Goal: Find specific page/section: Find specific page/section

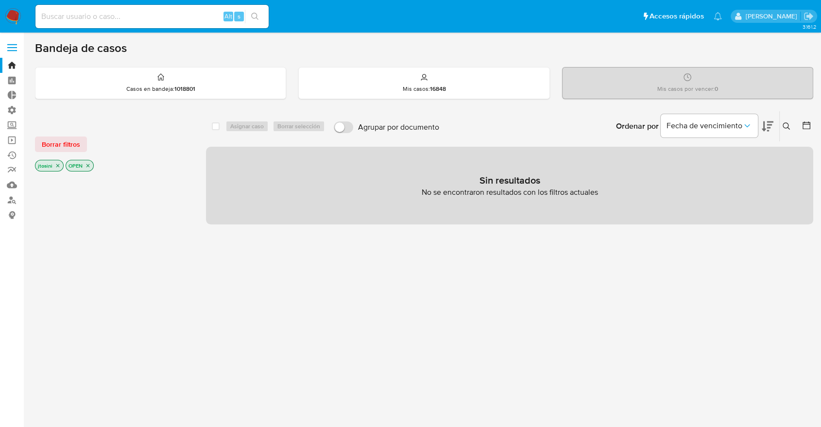
drag, startPoint x: 152, startPoint y: 27, endPoint x: 154, endPoint y: 10, distance: 17.1
click at [152, 14] on div "Alt s" at bounding box center [151, 16] width 233 height 23
click at [154, 7] on div "Alt s" at bounding box center [151, 16] width 233 height 23
click at [161, 11] on input at bounding box center [151, 16] width 233 height 13
paste input "289190894"
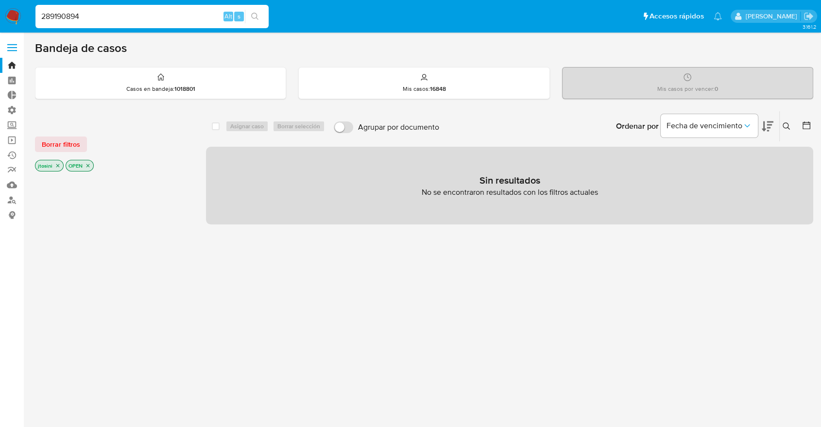
type input "289190894"
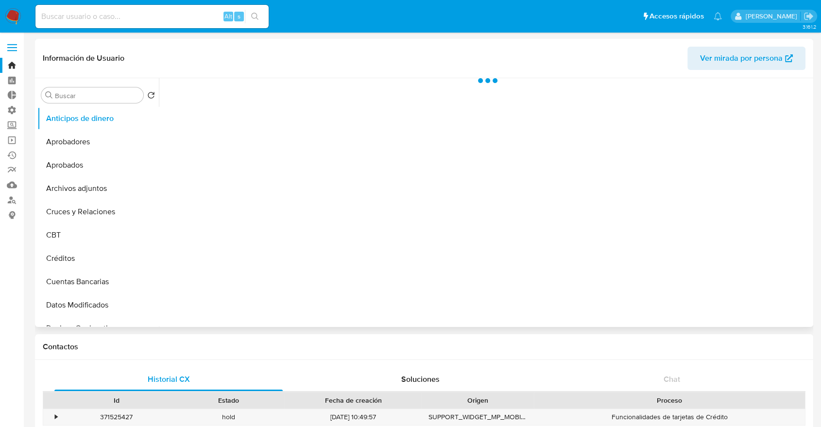
select select "10"
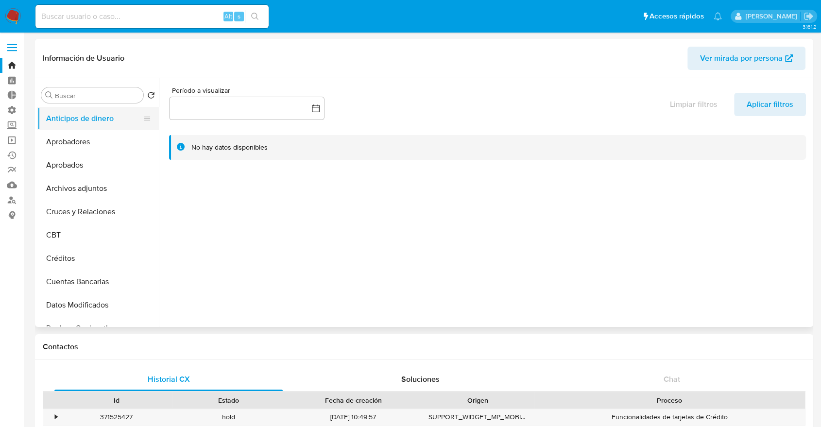
click at [68, 108] on button "Anticipos de dinero" at bounding box center [94, 118] width 114 height 23
click at [66, 104] on div "Buscar Volver al orden por defecto Anticipos de dinero Aprobadores Aprobados Ar…" at bounding box center [97, 203] width 121 height 247
click at [66, 97] on input "Buscar" at bounding box center [97, 95] width 85 height 9
drag, startPoint x: 66, startPoint y: 97, endPoint x: 63, endPoint y: 81, distance: 16.8
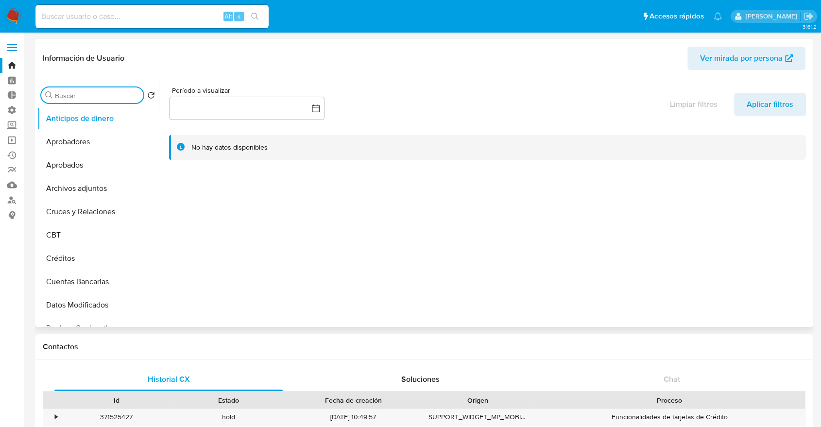
click at [65, 86] on div "Buscar Volver al orden por defecto Anticipos de dinero Aprobadores Aprobados Ar…" at bounding box center [97, 203] width 121 height 247
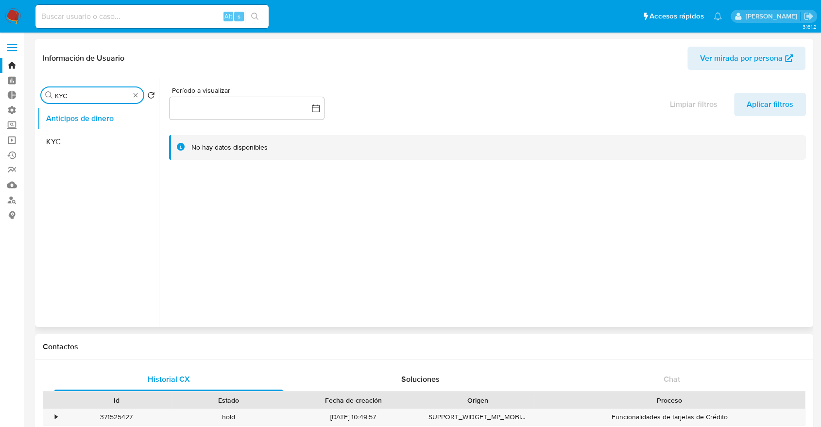
click at [74, 150] on button "KYC" at bounding box center [97, 141] width 121 height 23
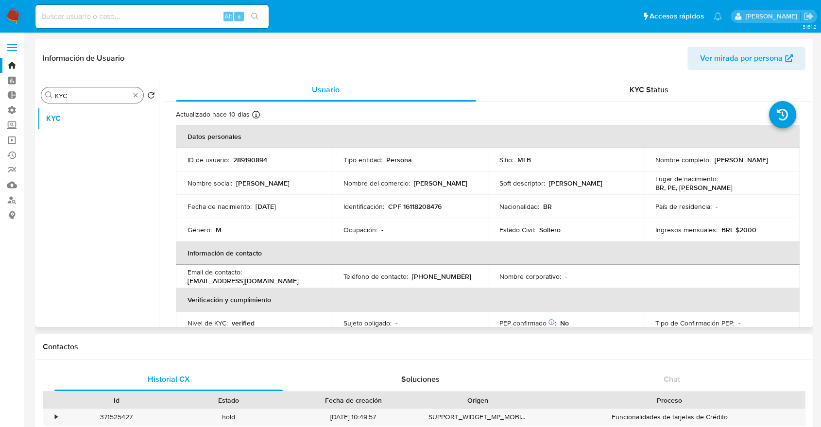
click at [113, 100] on input "KYC" at bounding box center [92, 95] width 75 height 9
type input "GEN"
click at [106, 114] on button "General" at bounding box center [94, 118] width 114 height 23
